Goal: Check status: Check status

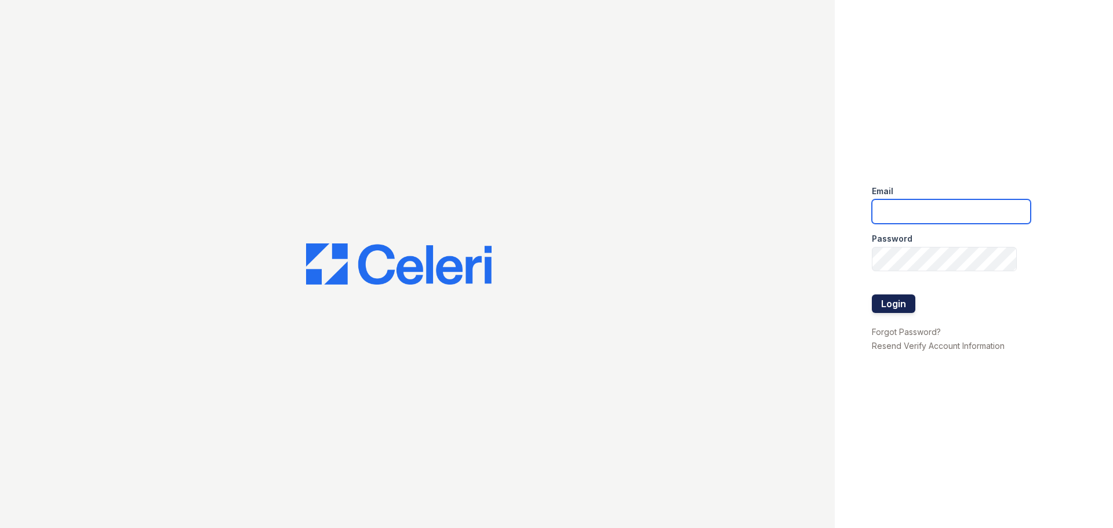
type input "jaxon1@cafmanagement.com"
click at [883, 306] on button "Login" at bounding box center [893, 303] width 43 height 19
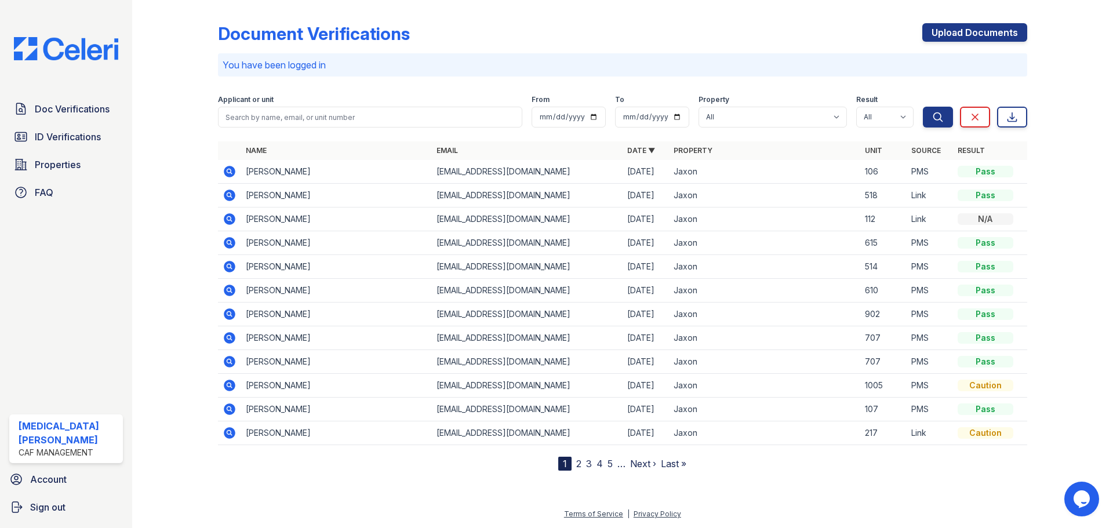
click at [230, 315] on icon at bounding box center [230, 314] width 14 height 14
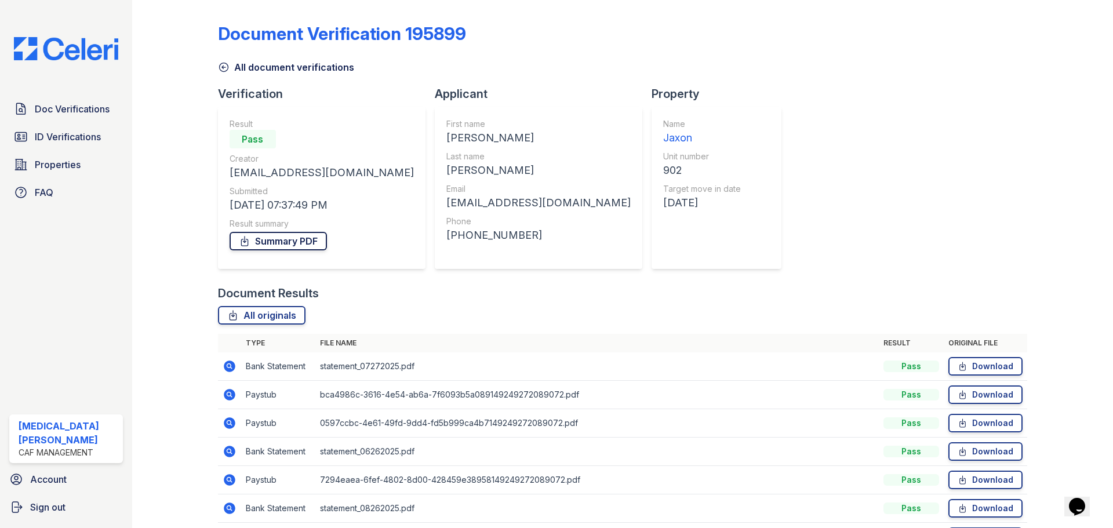
drag, startPoint x: 258, startPoint y: 244, endPoint x: 249, endPoint y: 245, distance: 8.8
click at [258, 244] on link "Summary PDF" at bounding box center [278, 241] width 97 height 19
click at [72, 137] on span "ID Verifications" at bounding box center [68, 137] width 66 height 14
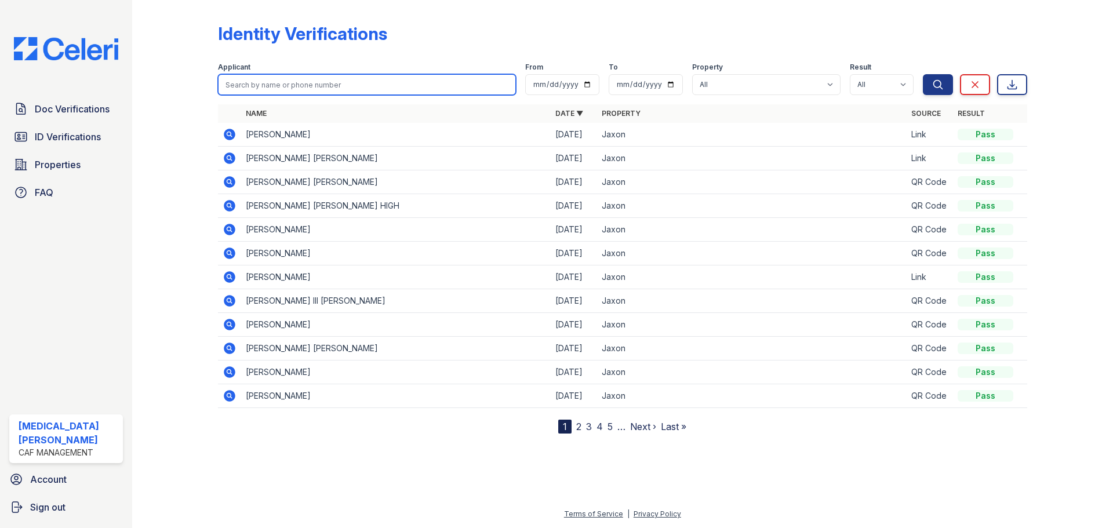
click at [383, 90] on input "search" at bounding box center [367, 84] width 298 height 21
type input "isaac jones"
click at [923, 74] on button "Search" at bounding box center [938, 84] width 30 height 21
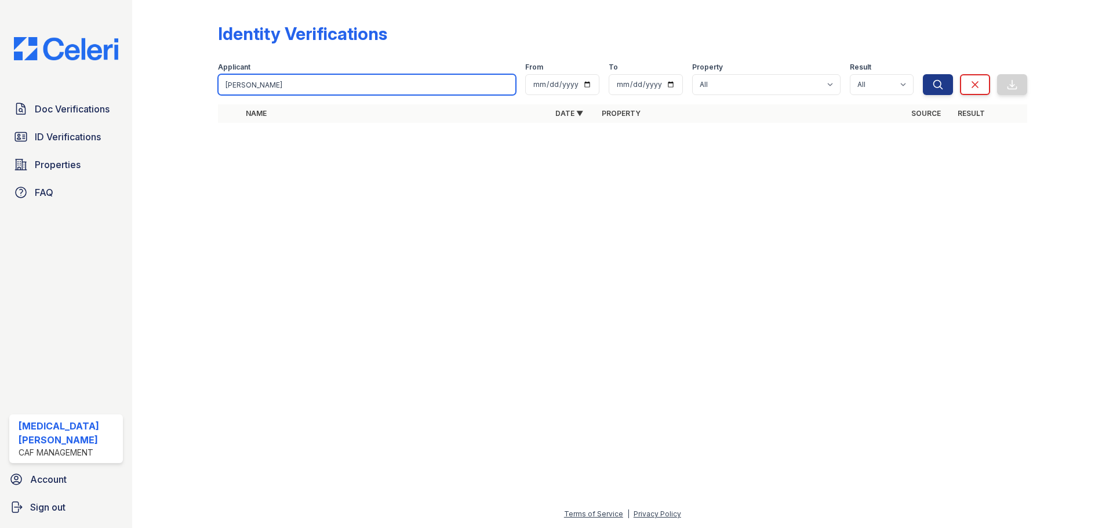
click at [302, 86] on input "isaac jones" at bounding box center [367, 84] width 298 height 21
type input "isaac"
click at [923, 74] on button "Search" at bounding box center [938, 84] width 30 height 21
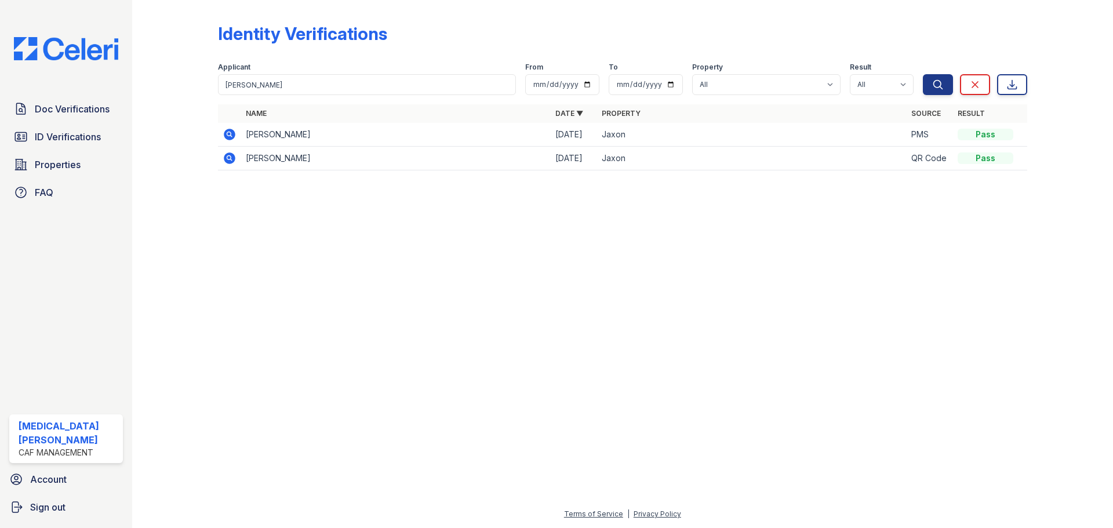
click at [233, 137] on icon at bounding box center [230, 135] width 12 height 12
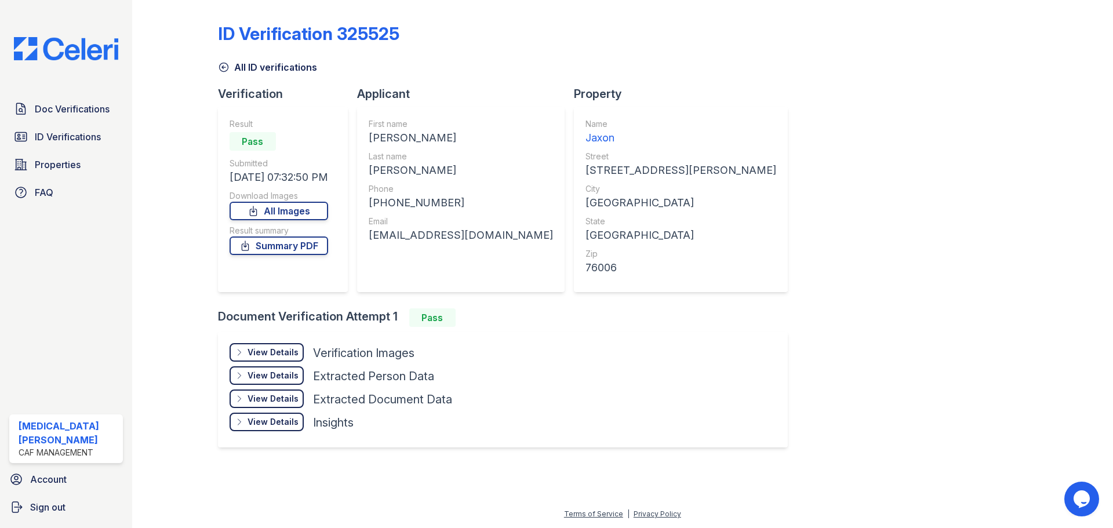
click at [278, 349] on div "View Details" at bounding box center [272, 353] width 51 height 12
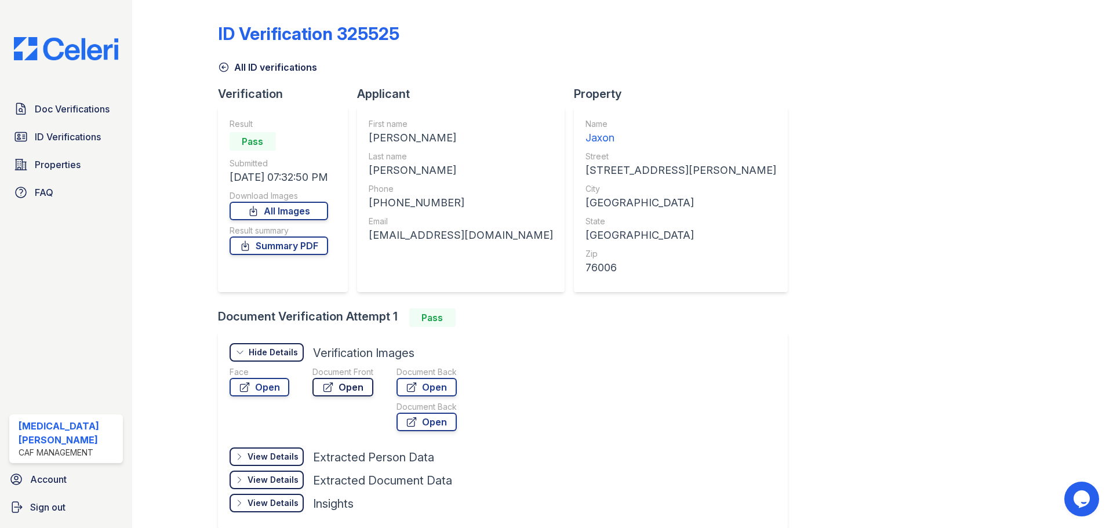
click at [347, 386] on link "Open" at bounding box center [342, 387] width 61 height 19
click at [293, 249] on link "Summary PDF" at bounding box center [279, 245] width 99 height 19
click at [62, 111] on span "Doc Verifications" at bounding box center [72, 109] width 75 height 14
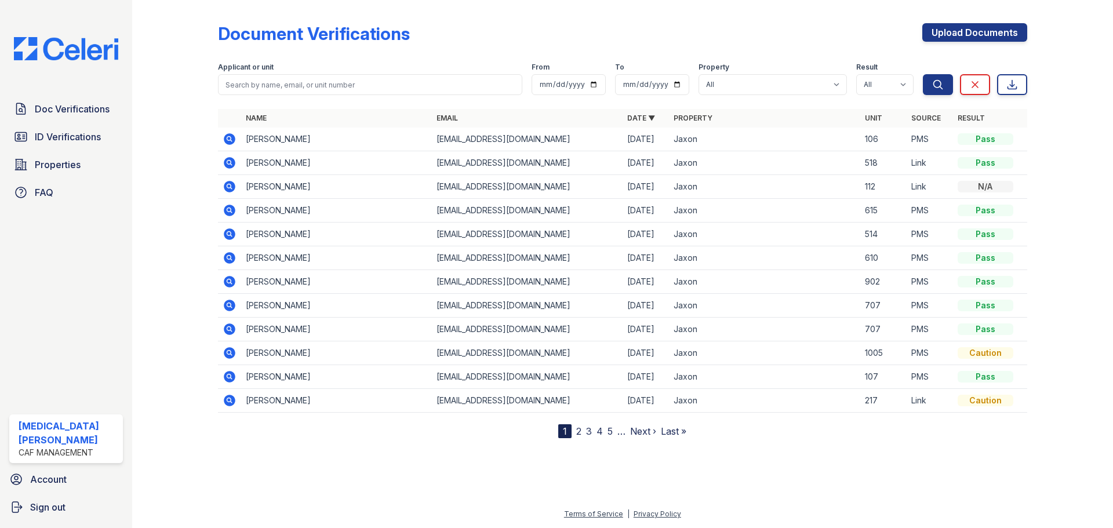
click at [231, 284] on icon at bounding box center [230, 282] width 12 height 12
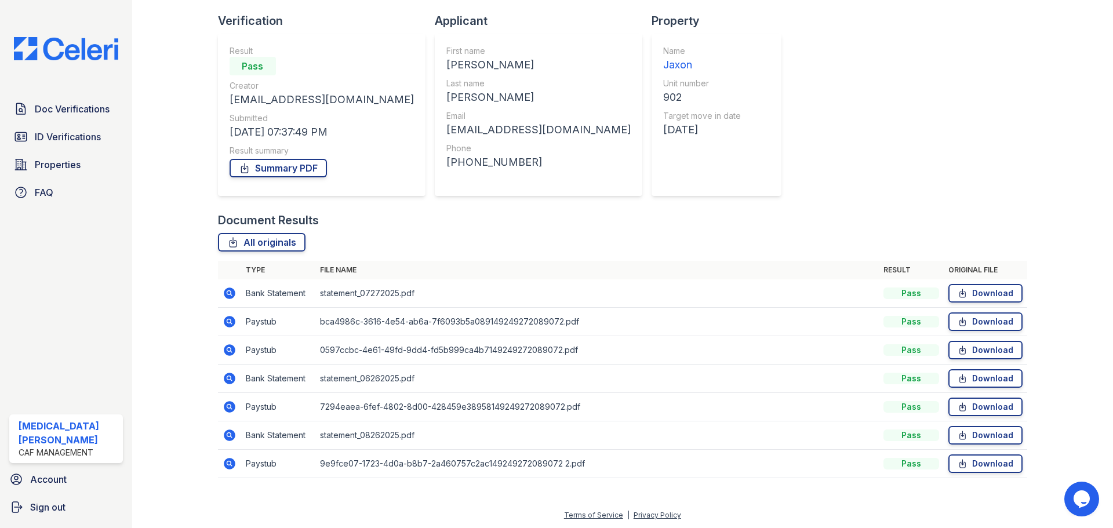
scroll to position [74, 0]
click at [232, 463] on icon at bounding box center [230, 463] width 12 height 12
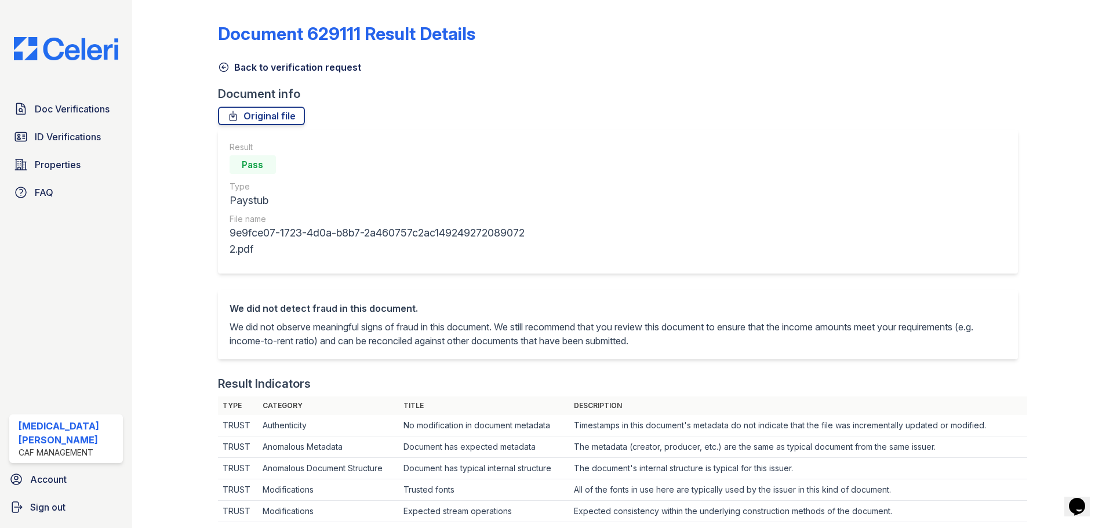
drag, startPoint x: 247, startPoint y: 69, endPoint x: 234, endPoint y: 75, distance: 14.5
click at [247, 69] on link "Back to verification request" at bounding box center [289, 67] width 143 height 14
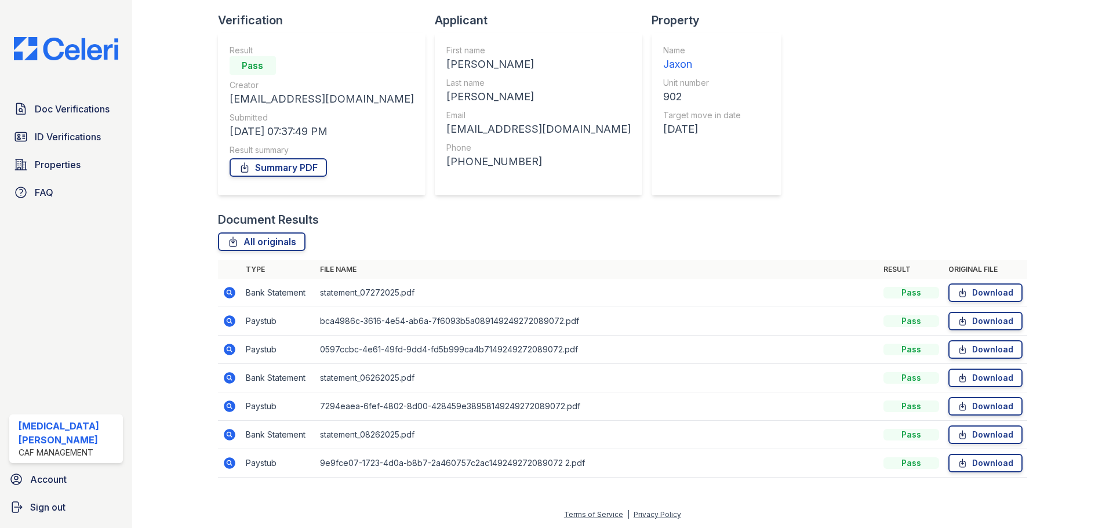
scroll to position [74, 0]
click at [231, 409] on icon at bounding box center [230, 406] width 12 height 12
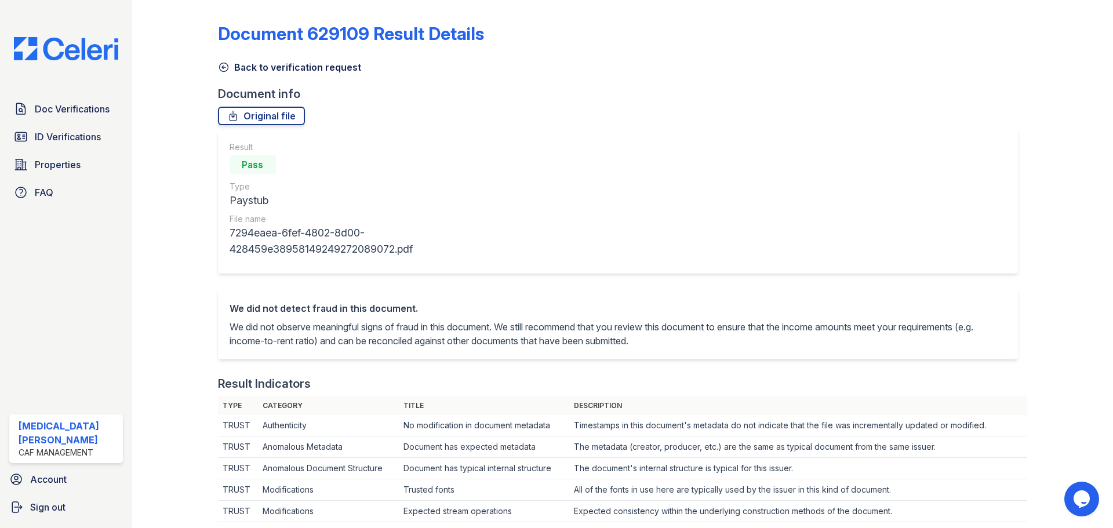
click at [268, 67] on link "Back to verification request" at bounding box center [289, 67] width 143 height 14
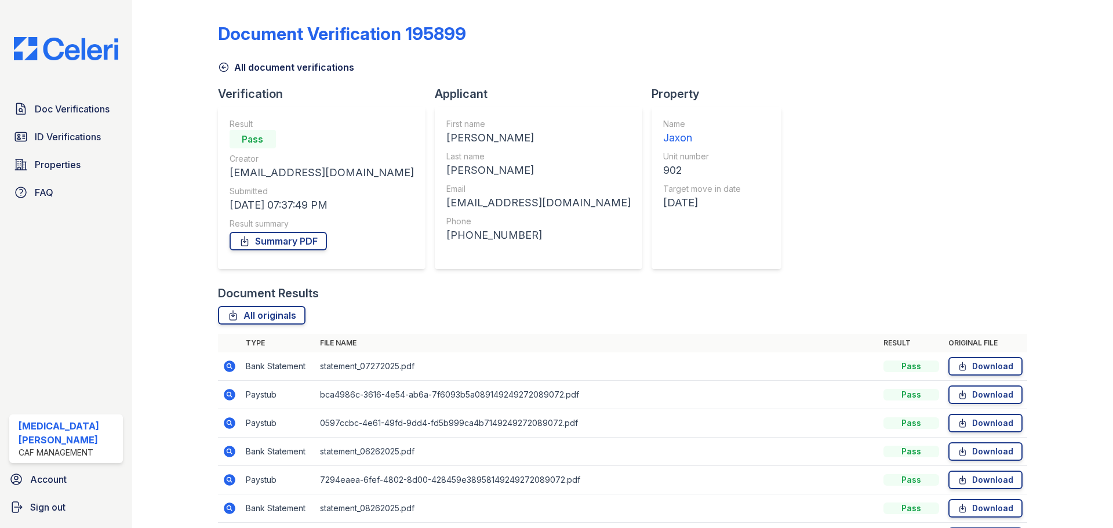
click at [231, 425] on icon at bounding box center [230, 423] width 12 height 12
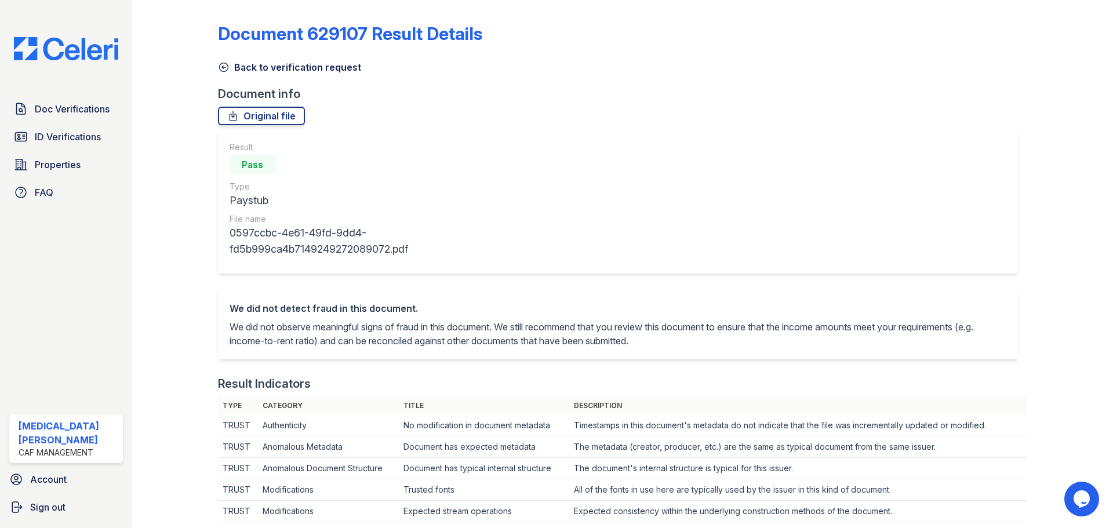
click at [247, 74] on link "Back to verification request" at bounding box center [289, 67] width 143 height 14
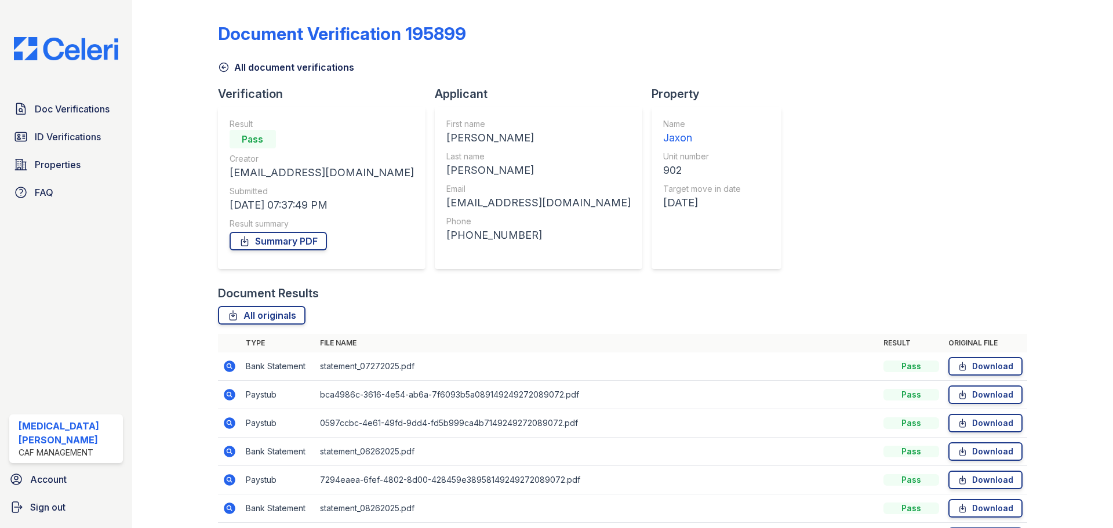
click at [227, 396] on icon at bounding box center [230, 395] width 12 height 12
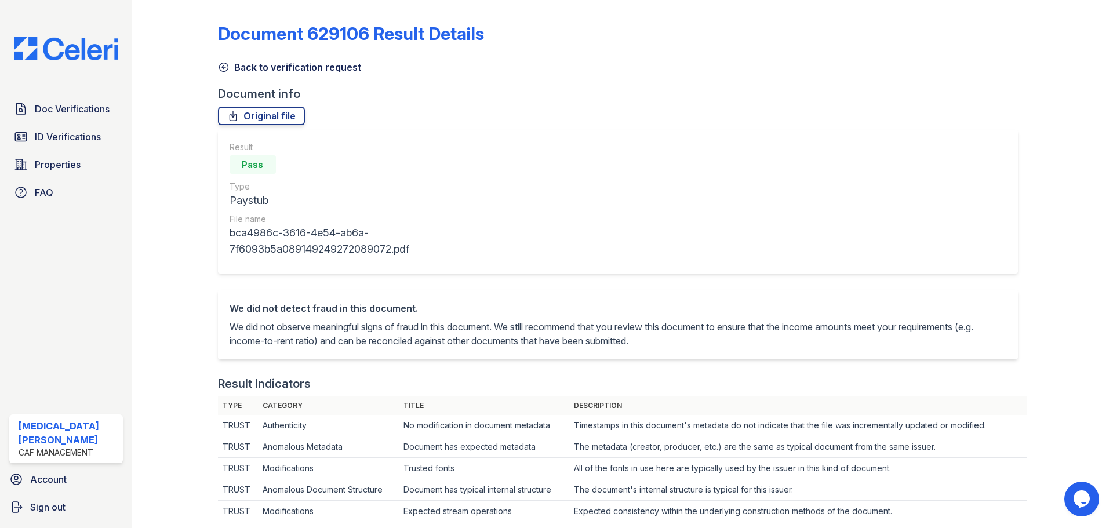
click at [264, 68] on link "Back to verification request" at bounding box center [289, 67] width 143 height 14
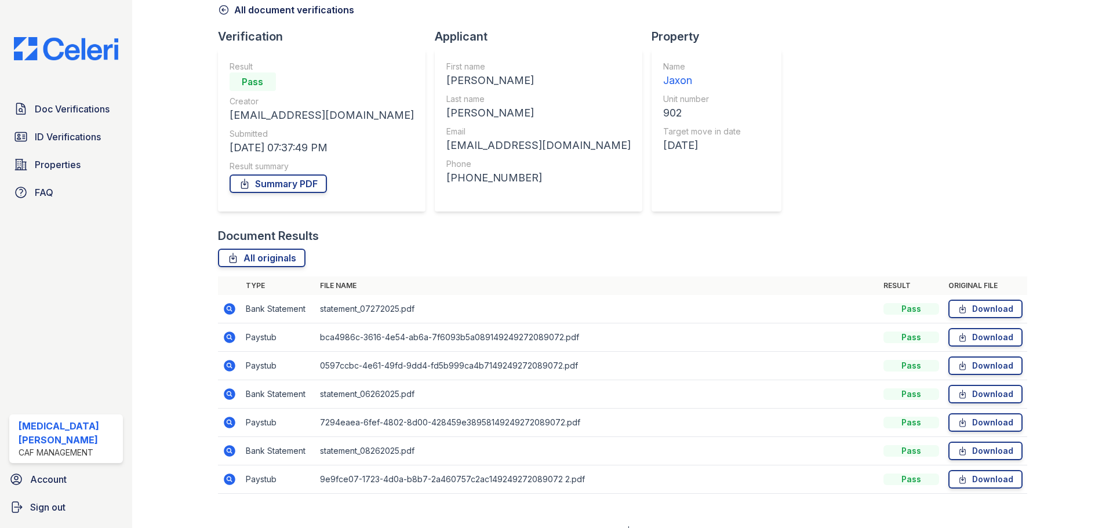
scroll to position [58, 0]
click at [227, 371] on icon at bounding box center [230, 365] width 14 height 14
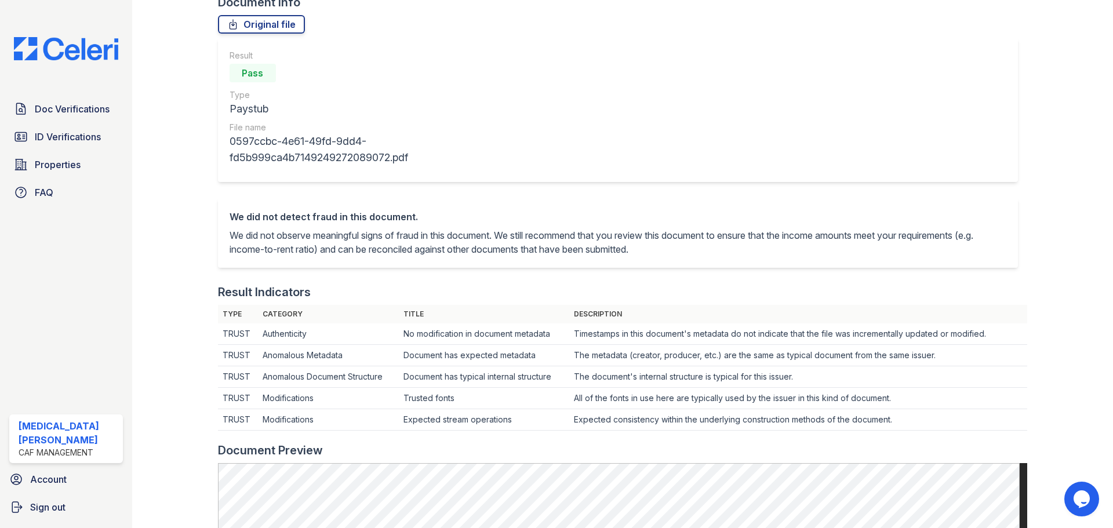
scroll to position [58, 0]
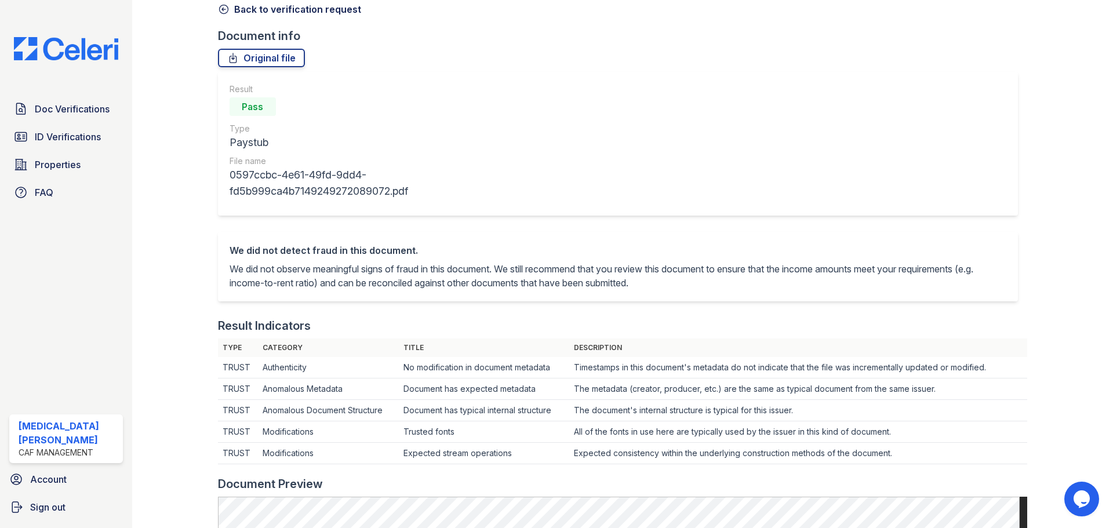
click at [293, 12] on link "Back to verification request" at bounding box center [289, 9] width 143 height 14
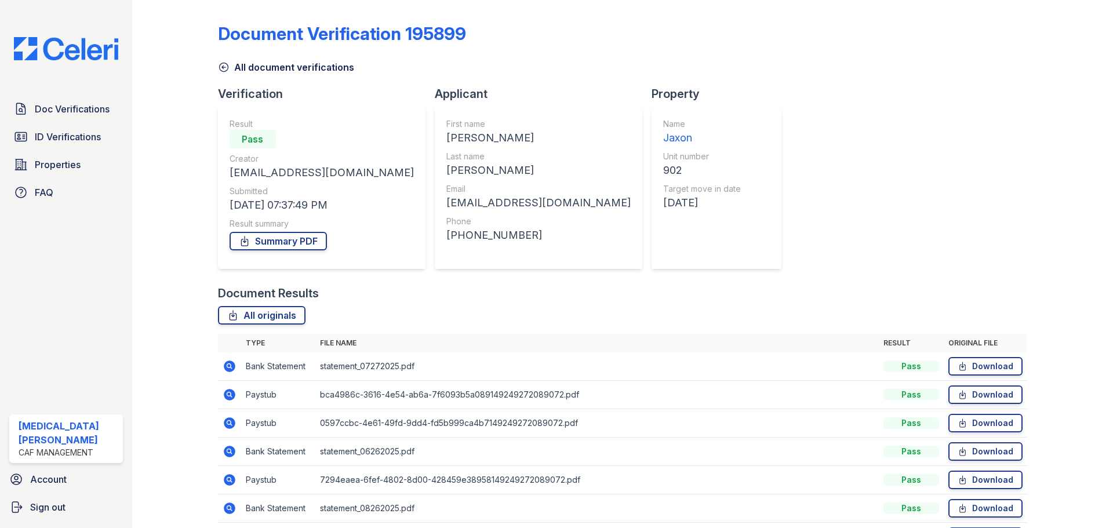
click at [238, 68] on link "All document verifications" at bounding box center [286, 67] width 136 height 14
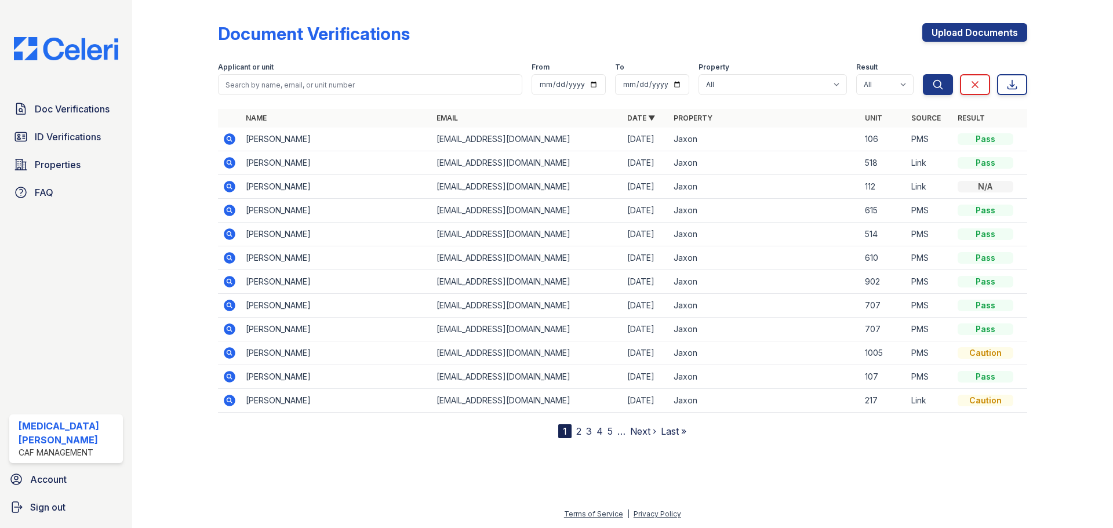
click at [227, 281] on icon at bounding box center [230, 282] width 14 height 14
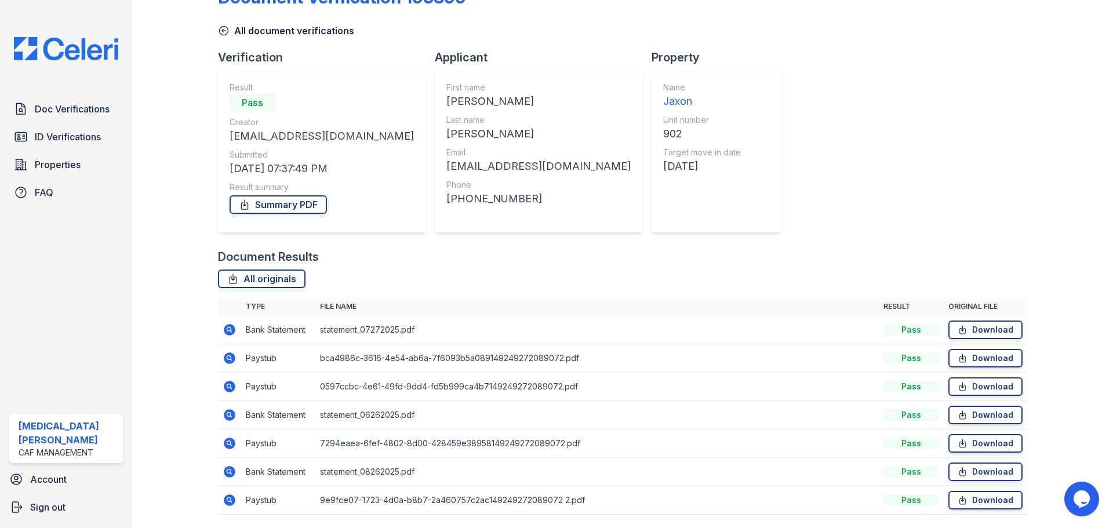
scroll to position [74, 0]
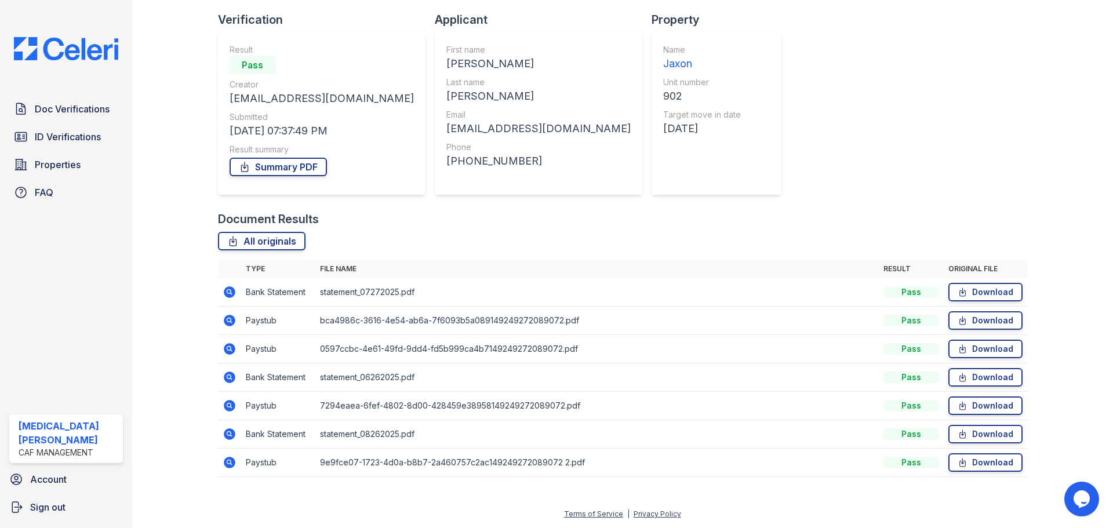
click at [225, 405] on icon at bounding box center [230, 406] width 12 height 12
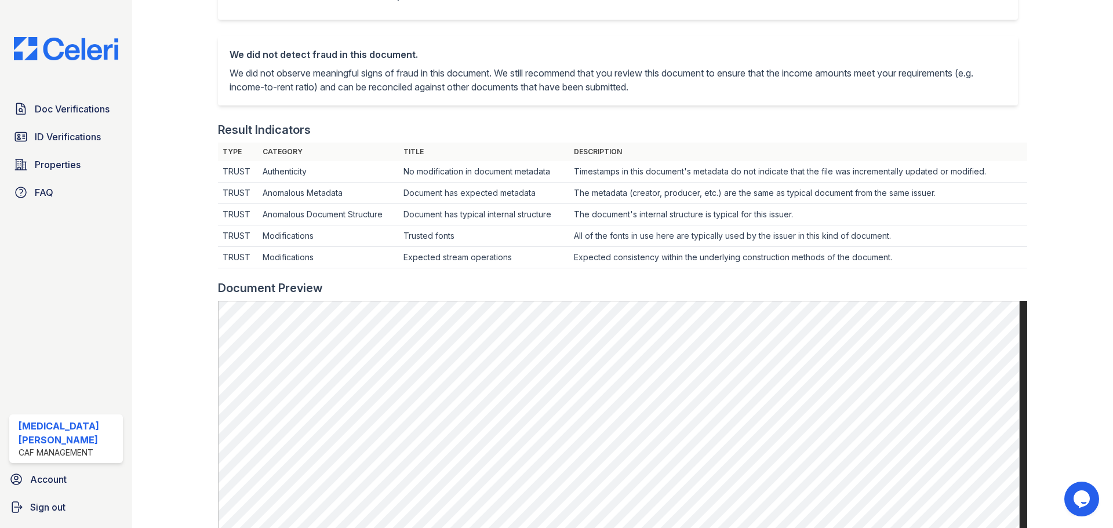
scroll to position [58, 0]
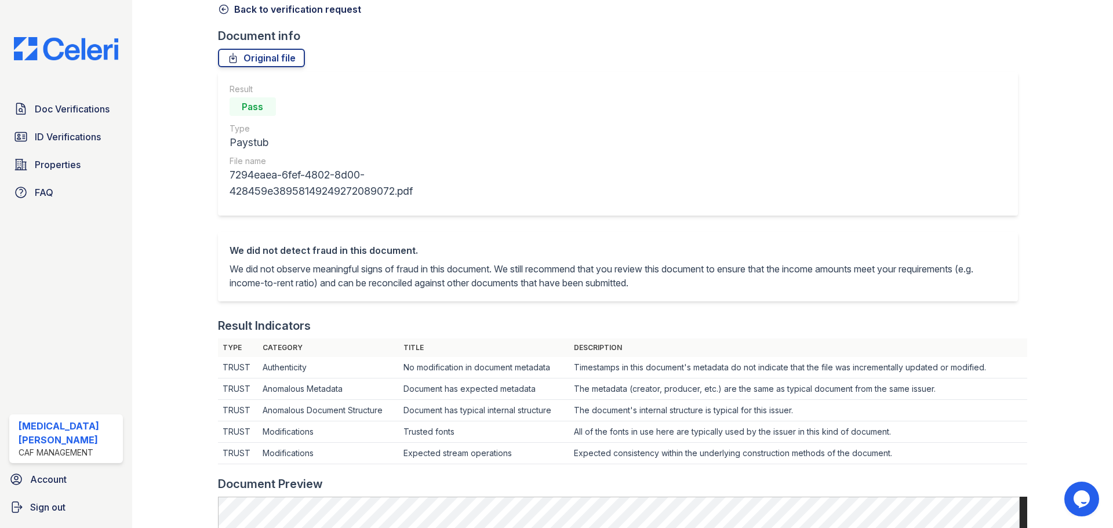
click at [263, 9] on link "Back to verification request" at bounding box center [289, 9] width 143 height 14
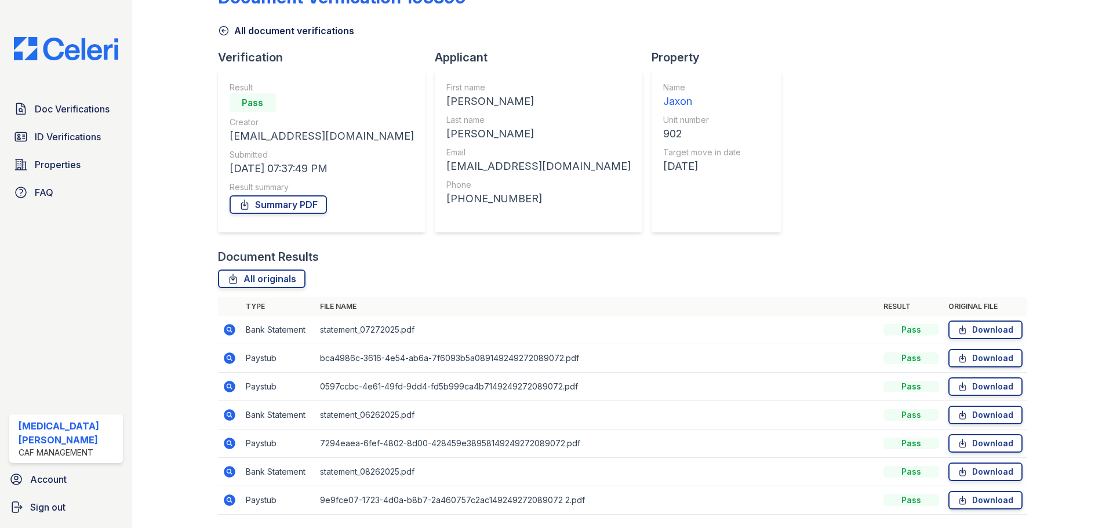
scroll to position [74, 0]
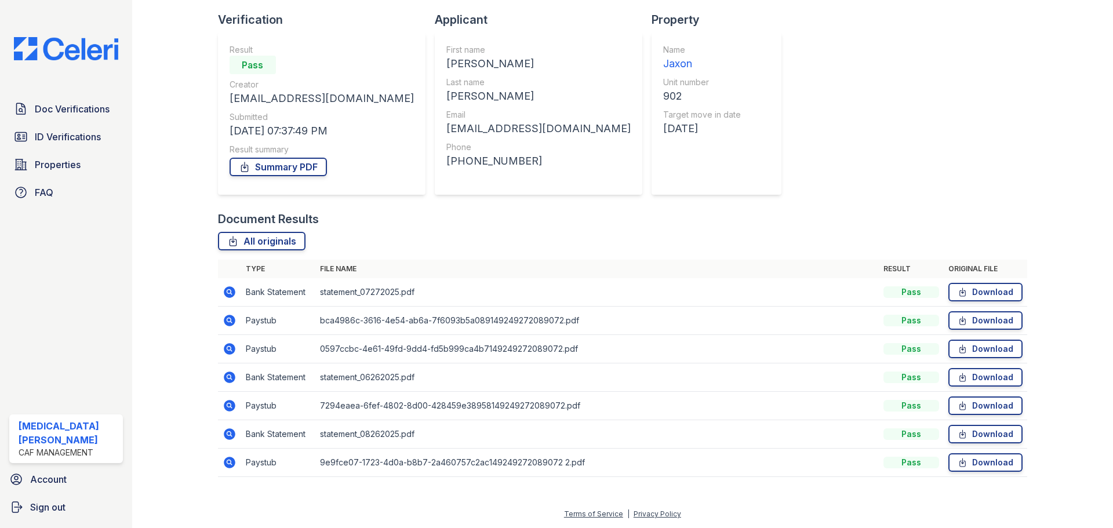
click at [226, 460] on icon at bounding box center [230, 463] width 12 height 12
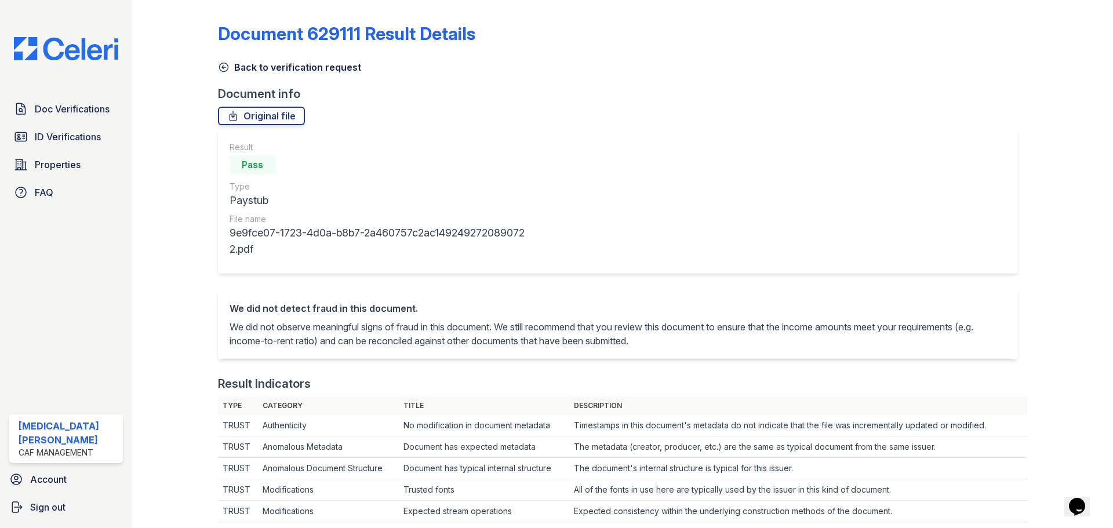
click at [222, 74] on link "Back to verification request" at bounding box center [289, 67] width 143 height 14
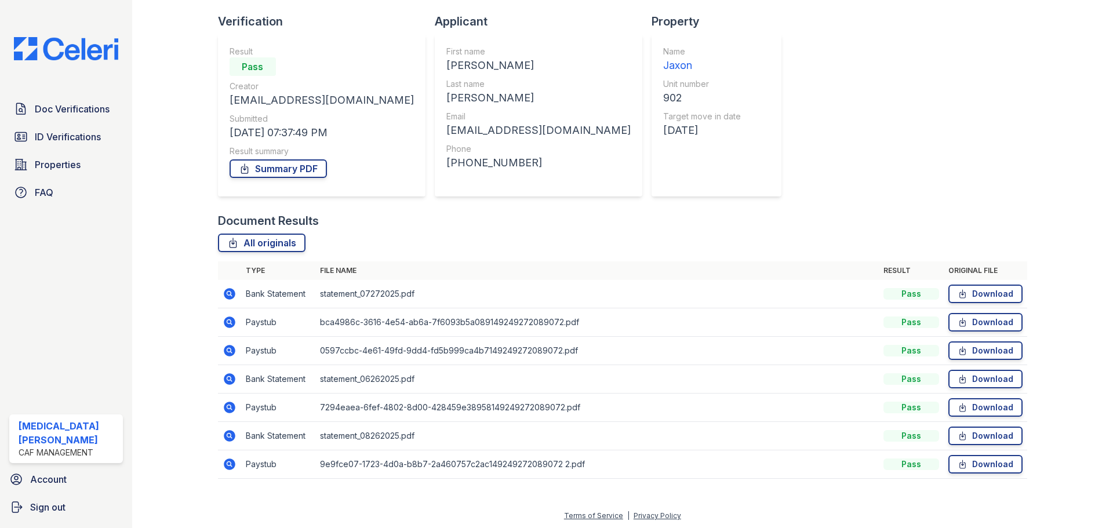
scroll to position [74, 0]
drag, startPoint x: 230, startPoint y: 293, endPoint x: 242, endPoint y: 285, distance: 14.3
click at [230, 293] on icon at bounding box center [230, 292] width 14 height 14
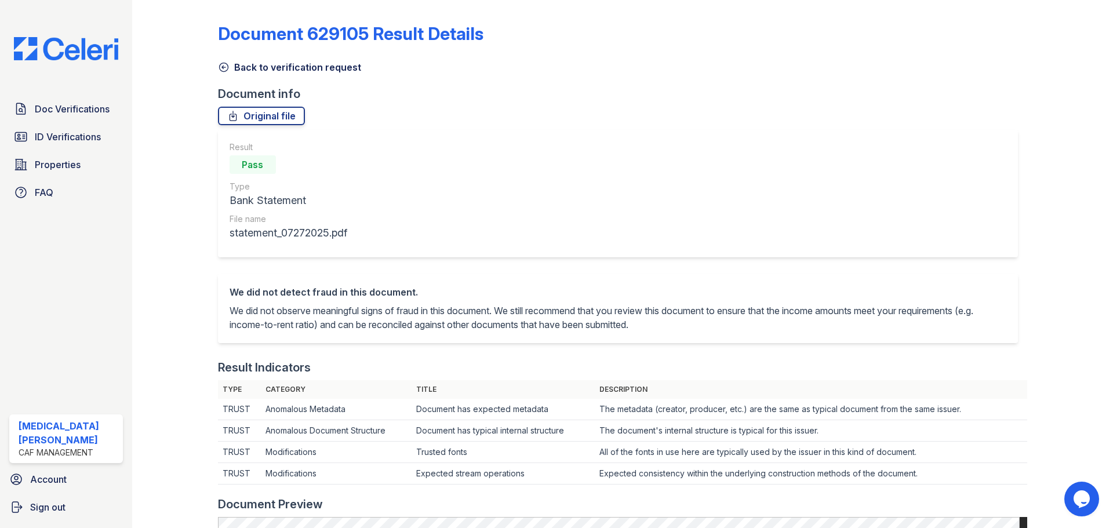
drag, startPoint x: 242, startPoint y: 62, endPoint x: 228, endPoint y: 73, distance: 17.7
click at [242, 62] on link "Back to verification request" at bounding box center [289, 67] width 143 height 14
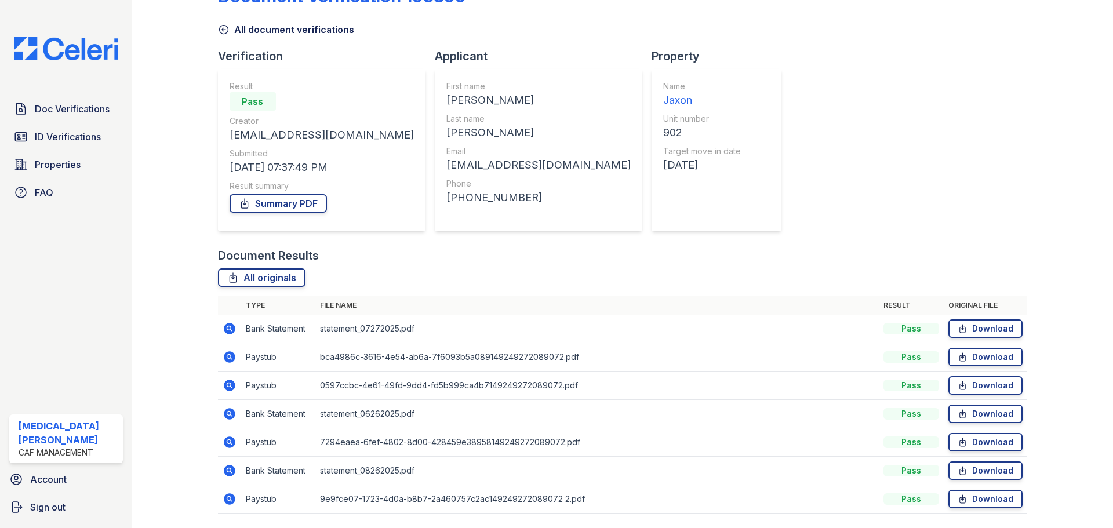
scroll to position [58, 0]
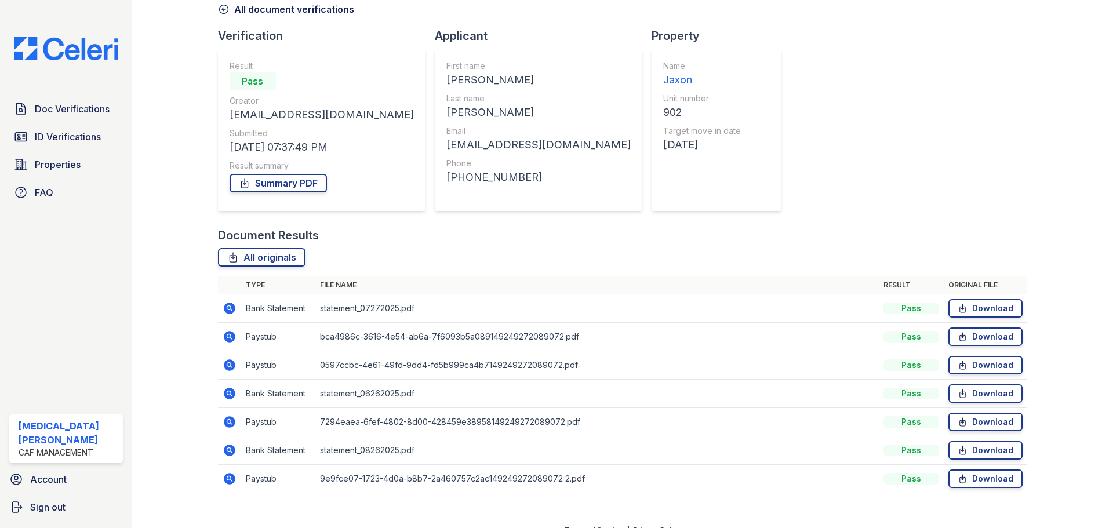
click at [227, 401] on td at bounding box center [229, 394] width 23 height 28
click at [228, 391] on icon at bounding box center [230, 394] width 14 height 14
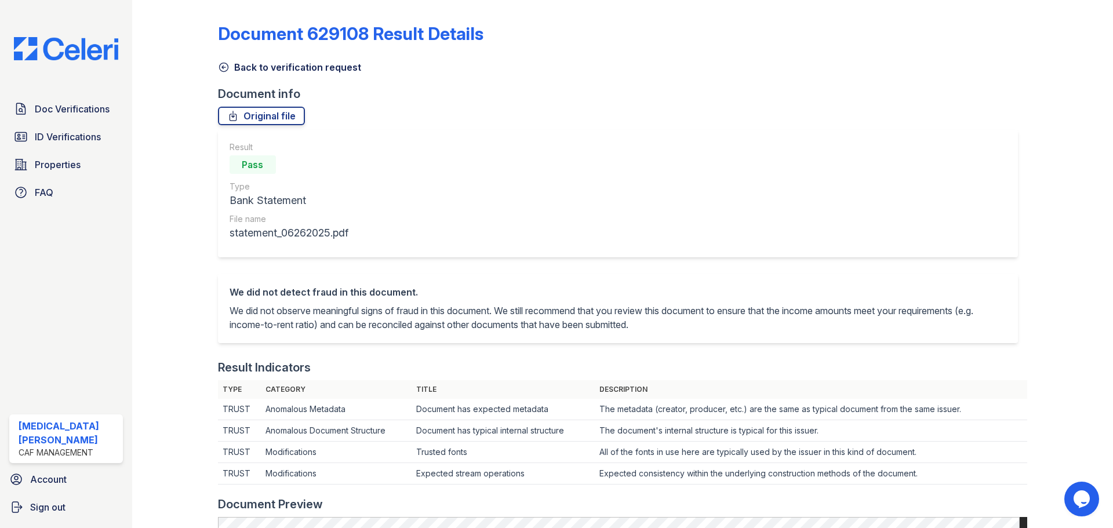
click at [241, 62] on link "Back to verification request" at bounding box center [289, 67] width 143 height 14
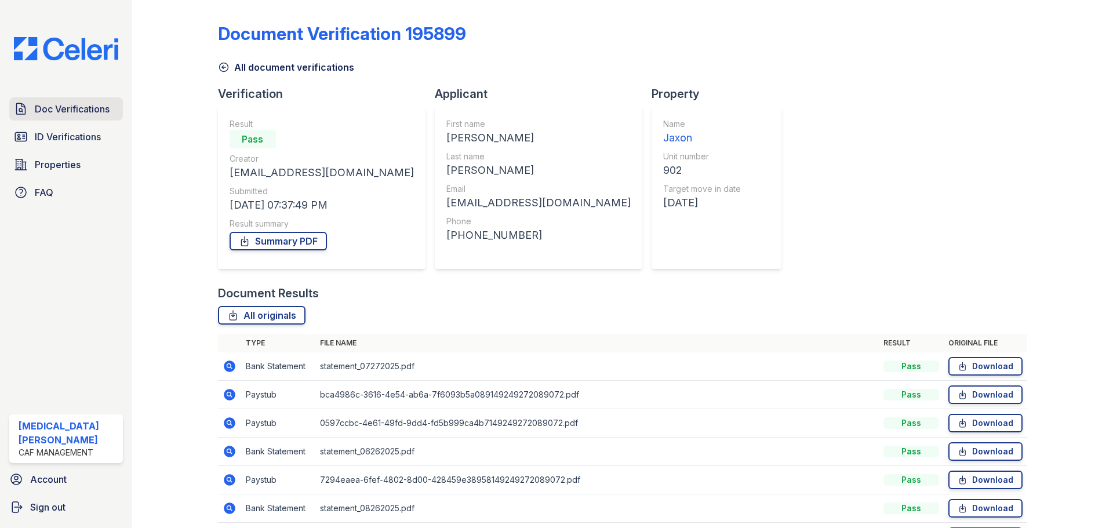
click at [73, 105] on span "Doc Verifications" at bounding box center [72, 109] width 75 height 14
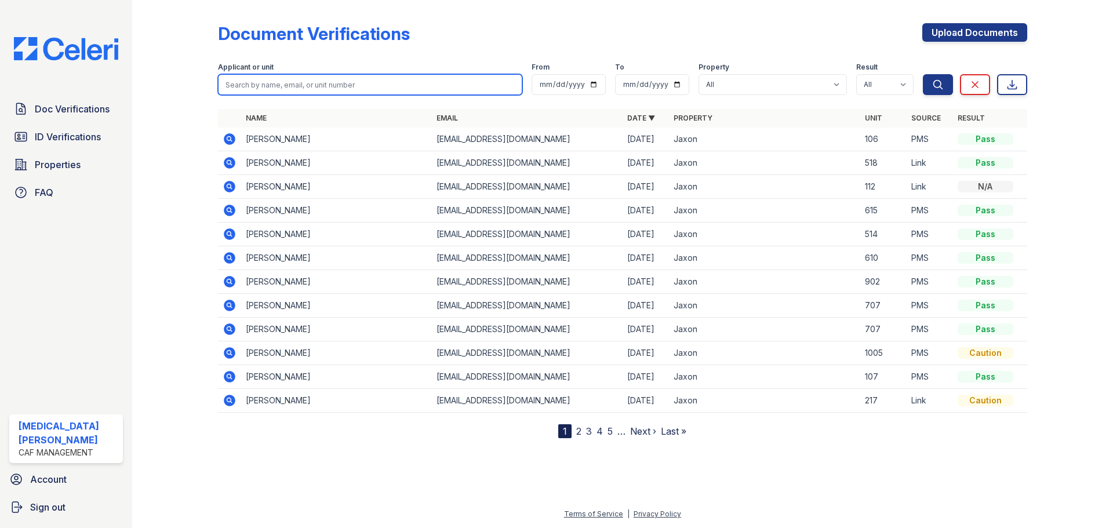
click at [300, 78] on input "search" at bounding box center [370, 84] width 304 height 21
type input "jjessica"
click at [923, 74] on button "Search" at bounding box center [938, 84] width 30 height 21
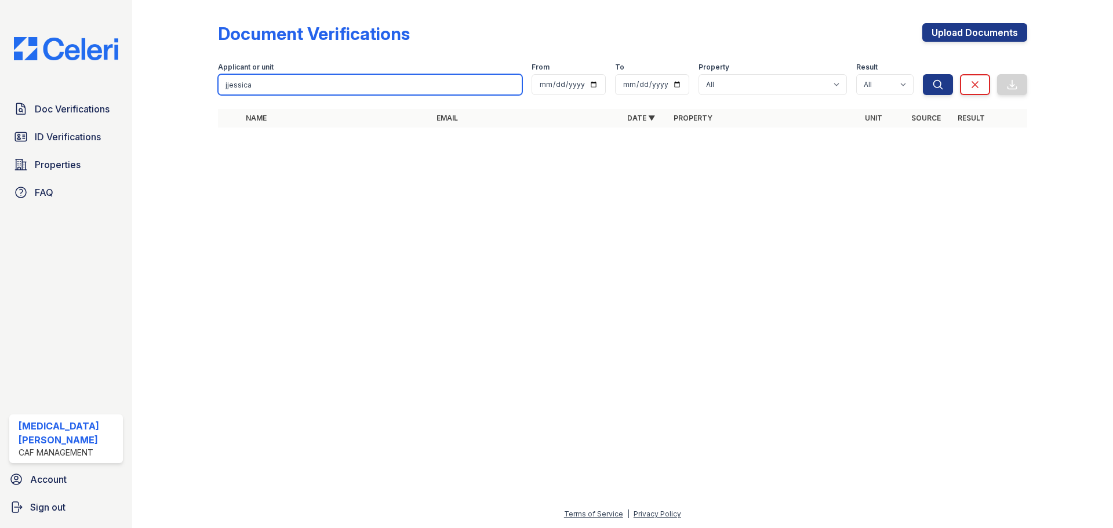
click at [226, 86] on input "jjessica" at bounding box center [370, 84] width 304 height 21
type input "jessica"
click at [923, 74] on button "Search" at bounding box center [938, 84] width 30 height 21
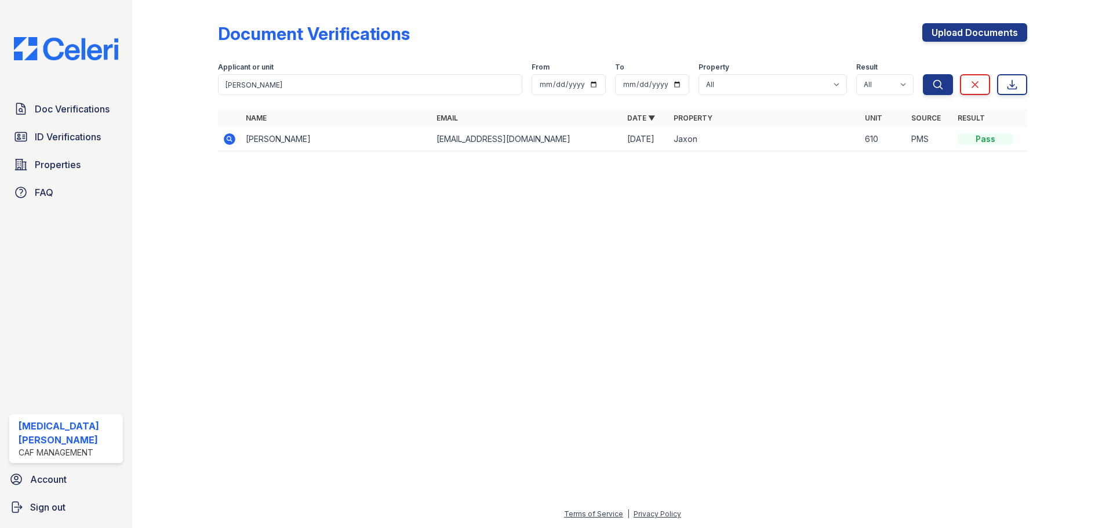
click at [228, 140] on icon at bounding box center [228, 138] width 3 height 3
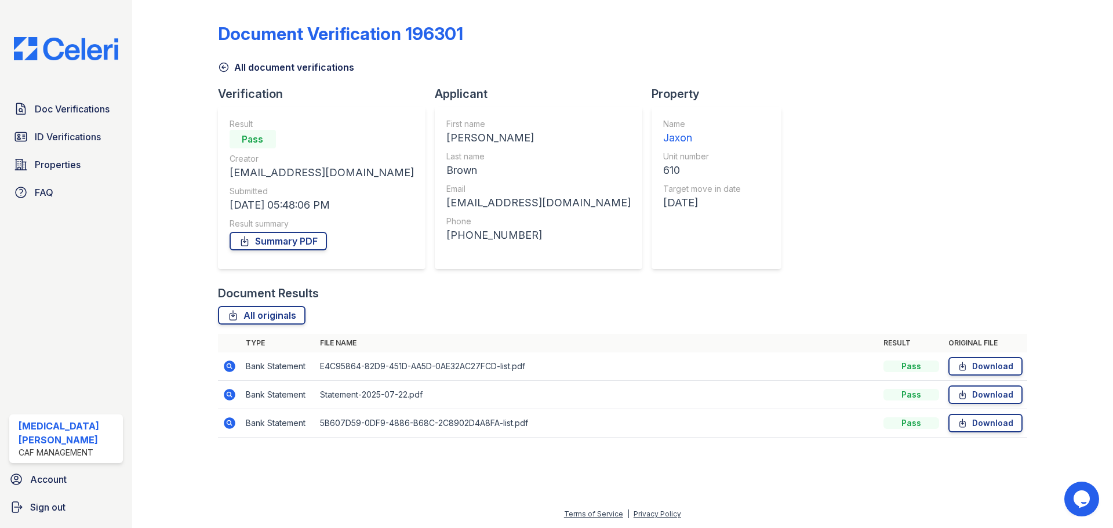
click at [232, 424] on icon at bounding box center [230, 423] width 12 height 12
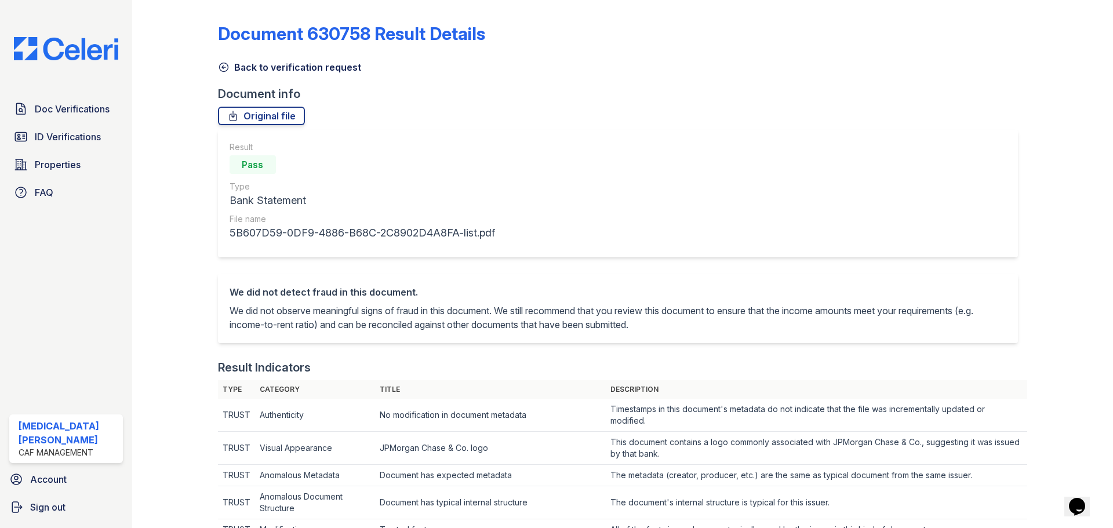
click at [248, 68] on link "Back to verification request" at bounding box center [289, 67] width 143 height 14
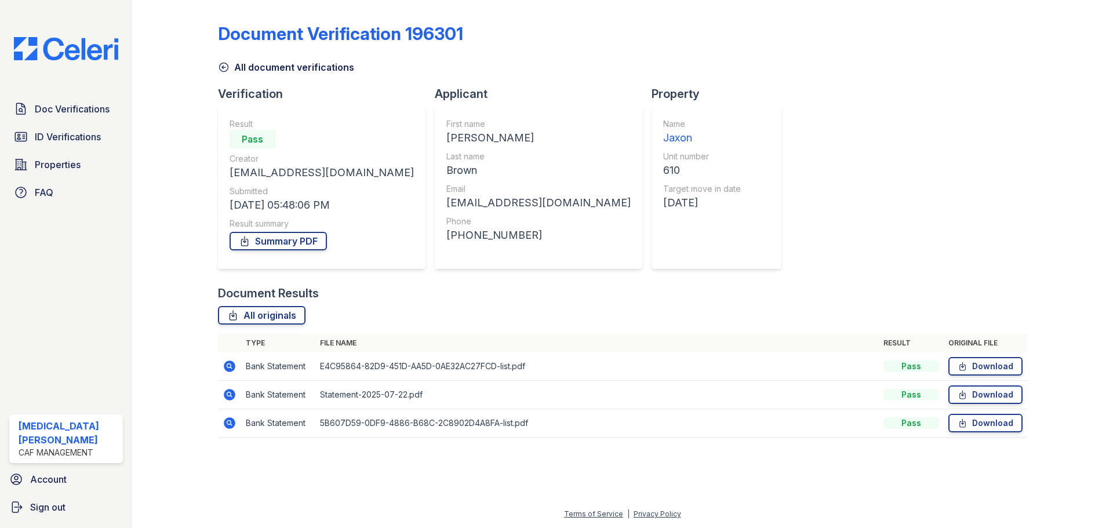
click at [231, 398] on icon at bounding box center [230, 395] width 12 height 12
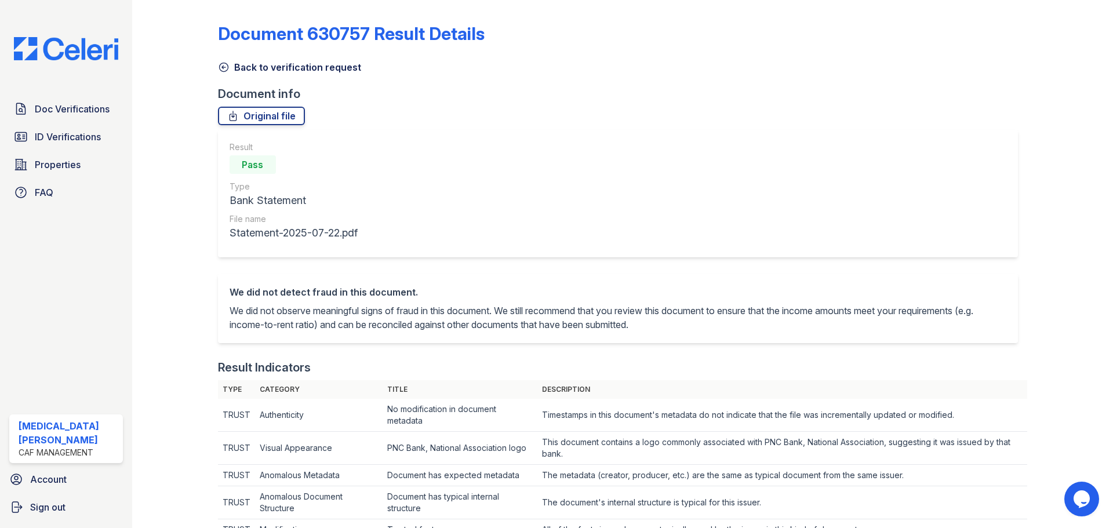
drag, startPoint x: 230, startPoint y: 68, endPoint x: 227, endPoint y: 74, distance: 6.8
click at [229, 68] on link "Back to verification request" at bounding box center [289, 67] width 143 height 14
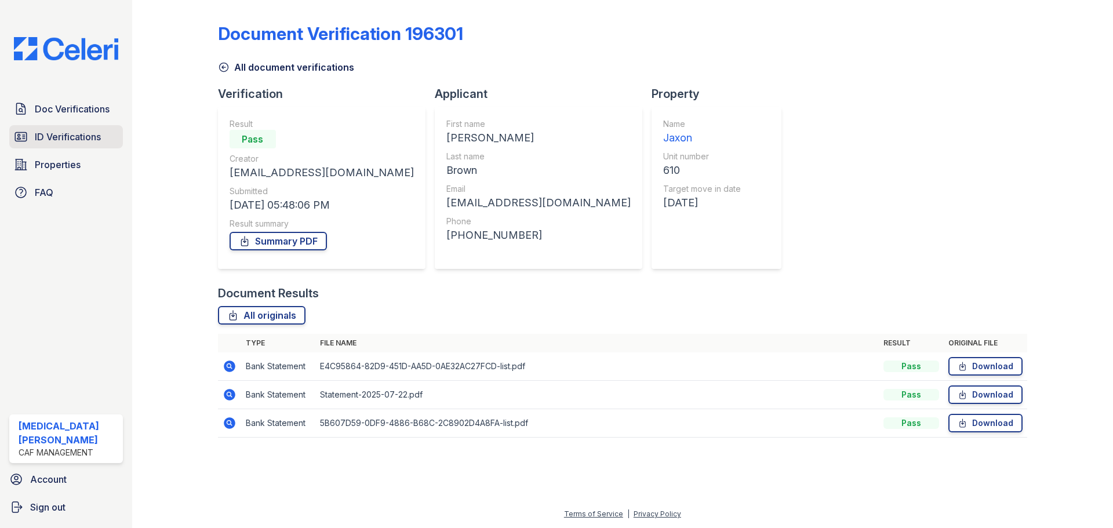
click at [96, 134] on span "ID Verifications" at bounding box center [68, 137] width 66 height 14
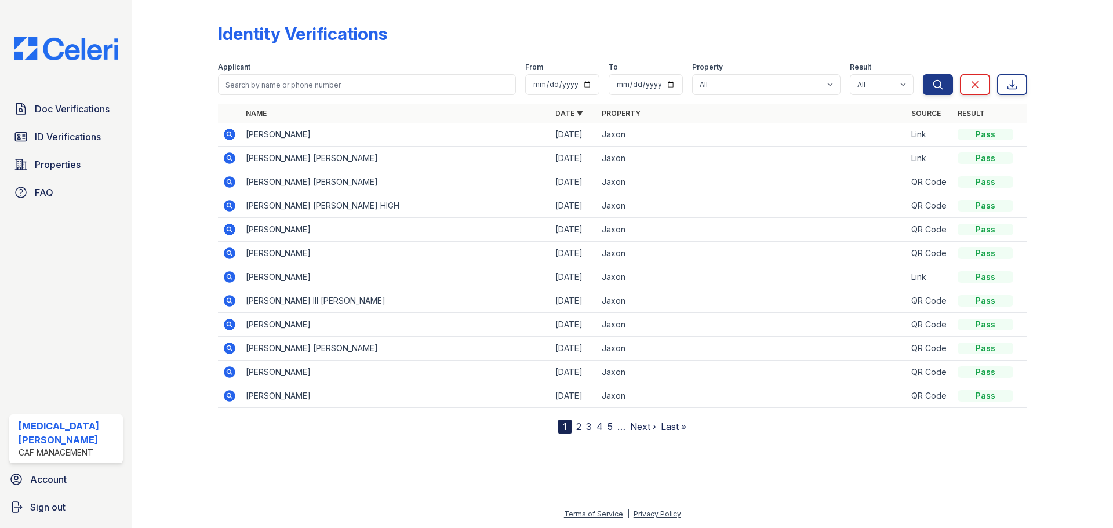
click at [341, 68] on div "Applicant" at bounding box center [367, 69] width 298 height 12
click at [337, 95] on form "Applicant From To Property All Jaxon Result All Pass Fail Caution Resubmit Sear…" at bounding box center [622, 76] width 809 height 46
click at [362, 97] on form "Applicant From To Property All Jaxon Result All Pass Fail Caution Resubmit Sear…" at bounding box center [622, 76] width 809 height 46
click at [359, 88] on input "search" at bounding box center [367, 84] width 298 height 21
type input "[PERSON_NAME]"
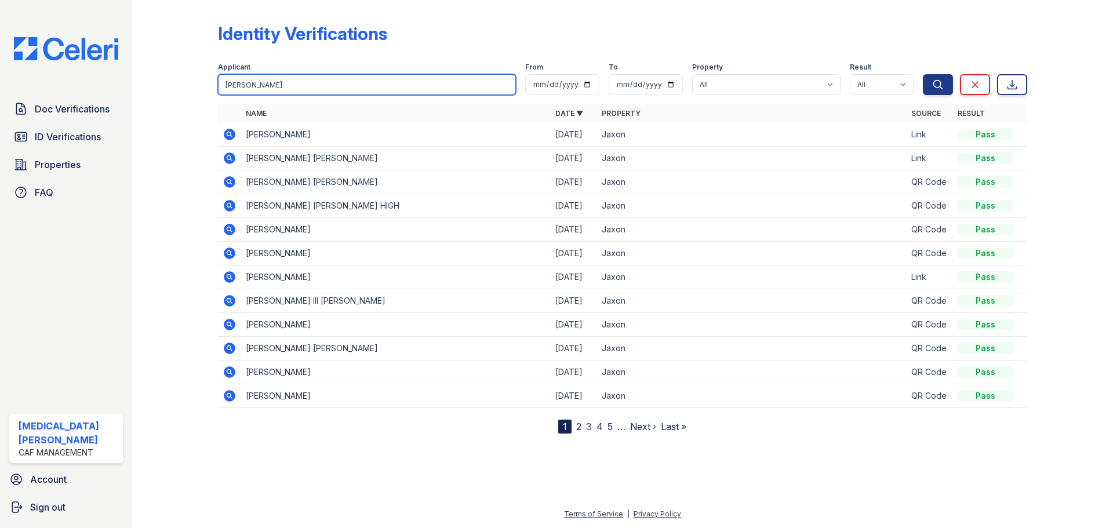
click at [923, 74] on button "Search" at bounding box center [938, 84] width 30 height 21
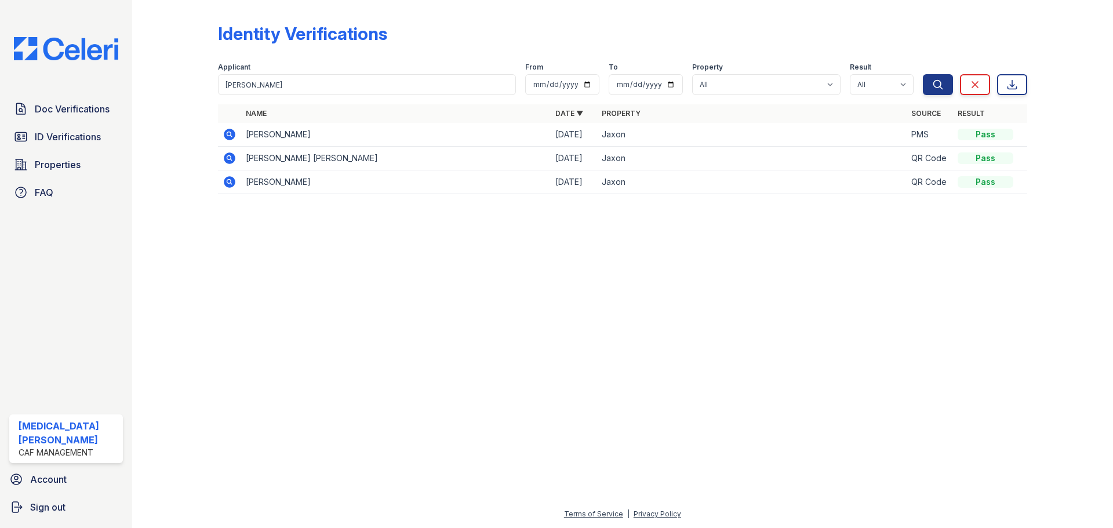
click at [228, 139] on icon at bounding box center [230, 135] width 12 height 12
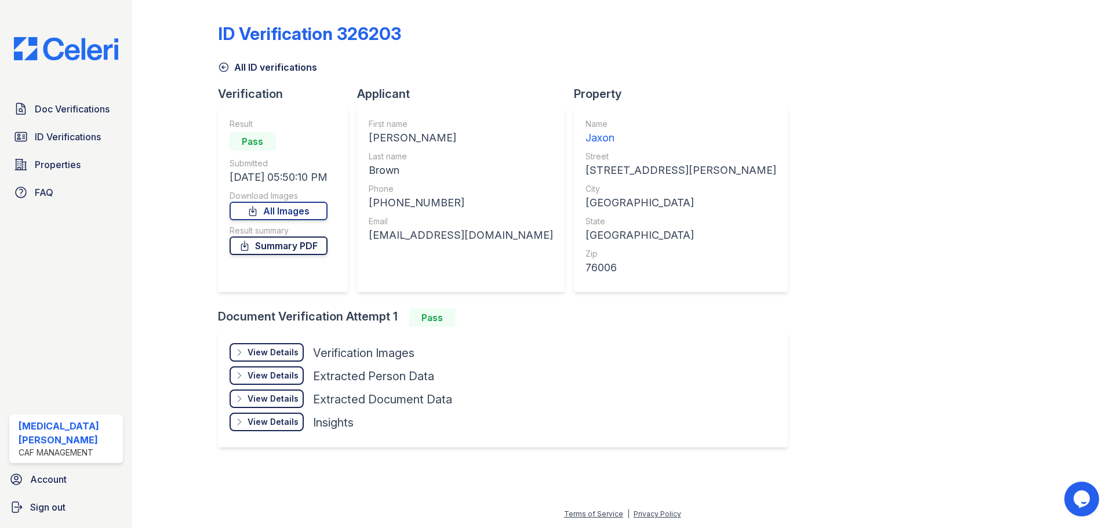
click at [293, 248] on link "Summary PDF" at bounding box center [279, 245] width 98 height 19
